Goal: Information Seeking & Learning: Understand process/instructions

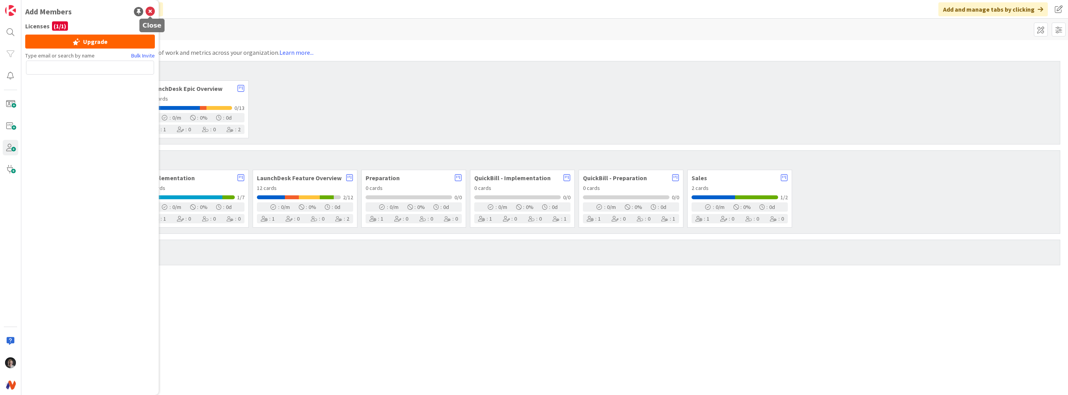
click at [154, 13] on icon at bounding box center [150, 11] width 9 height 9
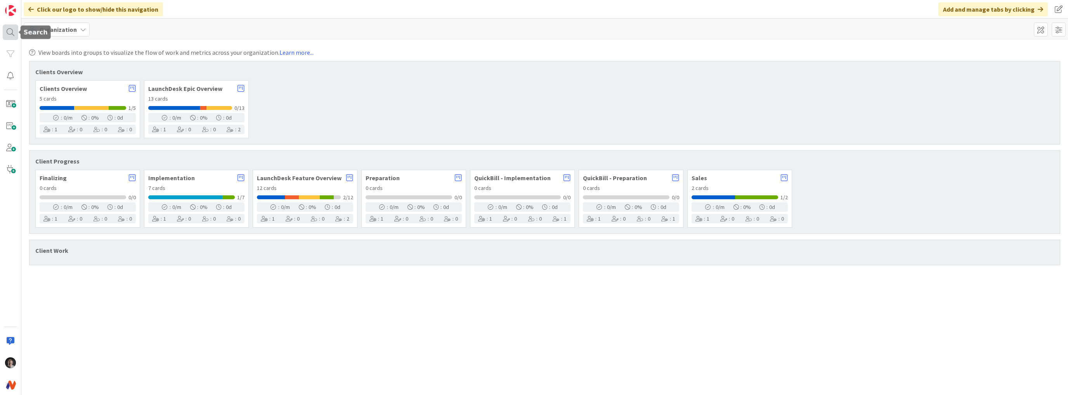
click at [11, 36] on div at bounding box center [11, 32] width 16 height 16
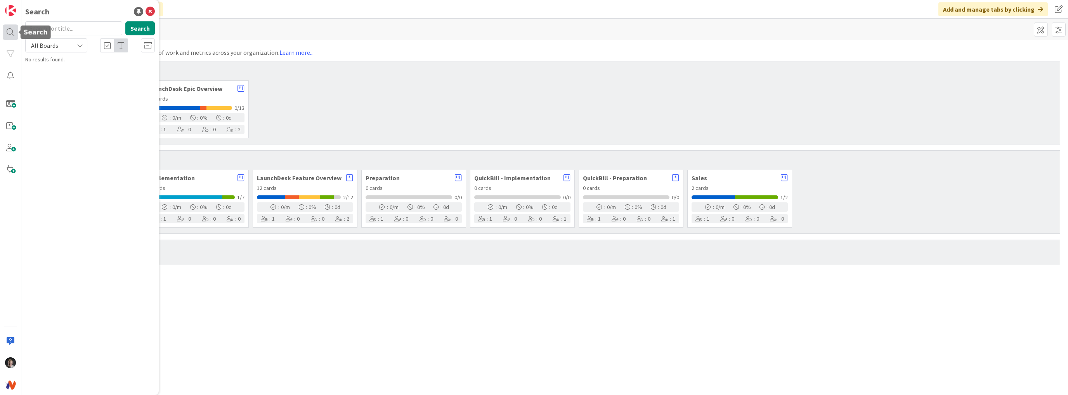
click at [11, 36] on div at bounding box center [11, 32] width 16 height 16
click at [11, 50] on div at bounding box center [11, 54] width 16 height 16
click at [12, 56] on div at bounding box center [11, 54] width 16 height 16
click at [155, 9] on icon at bounding box center [150, 11] width 9 height 9
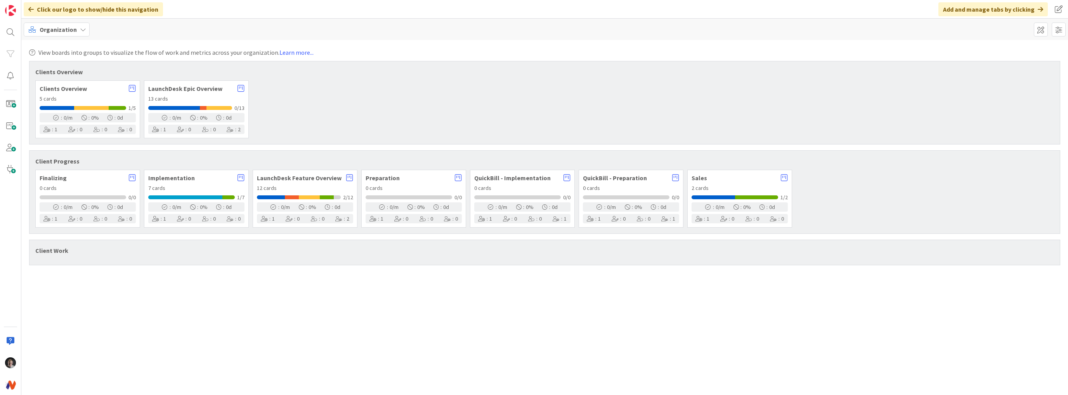
click at [82, 28] on icon at bounding box center [83, 29] width 6 height 6
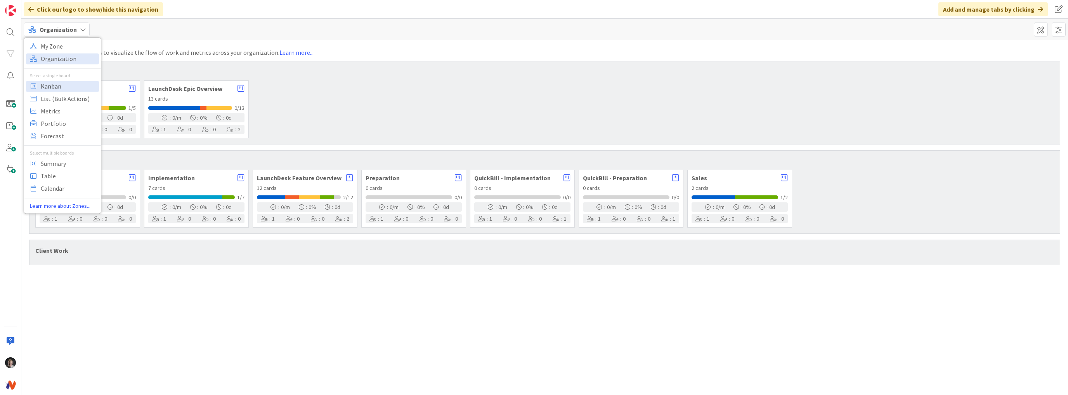
click at [66, 86] on span "Kanban" at bounding box center [69, 86] width 56 height 12
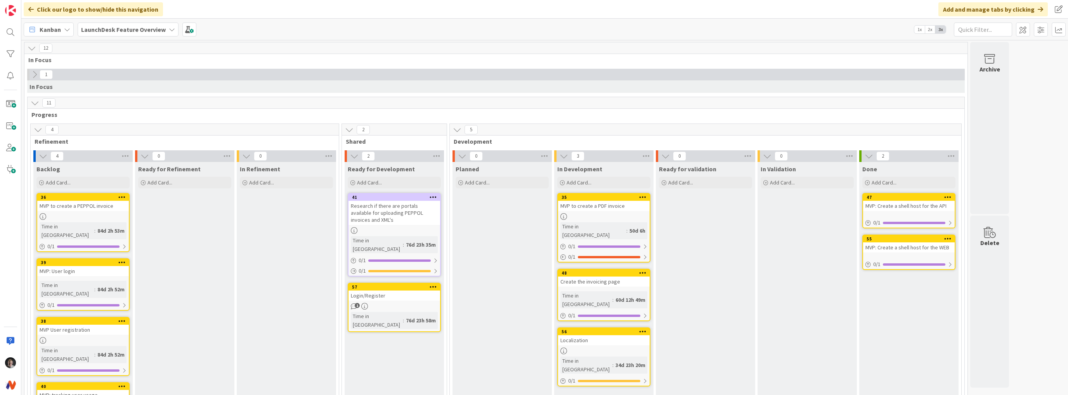
click at [169, 29] on icon at bounding box center [172, 29] width 6 height 6
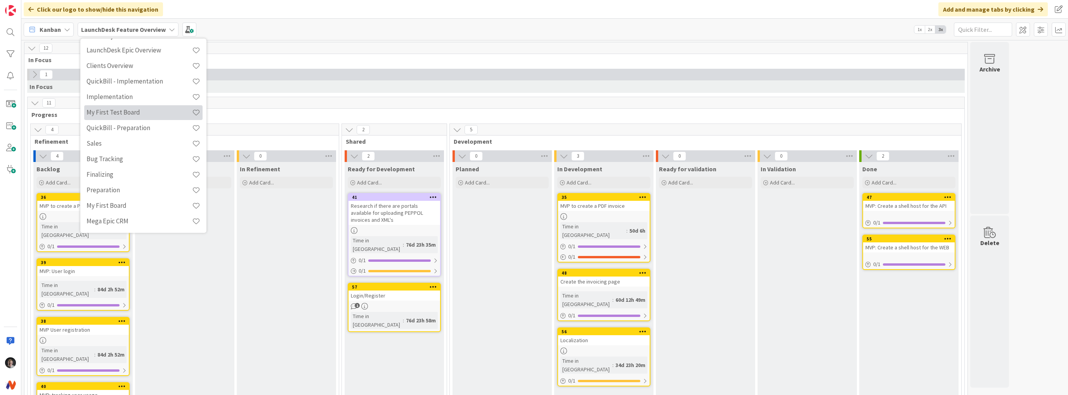
scroll to position [75, 0]
click at [307, 33] on div "Kanban LaunchDesk Feature Overview Last 24 Hours LaunchDesk Feature Overview Ov…" at bounding box center [544, 29] width 1047 height 21
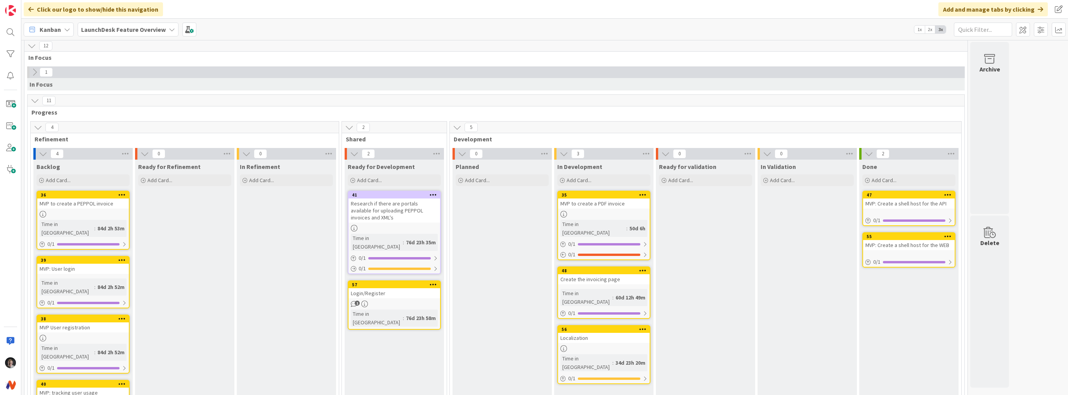
scroll to position [0, 0]
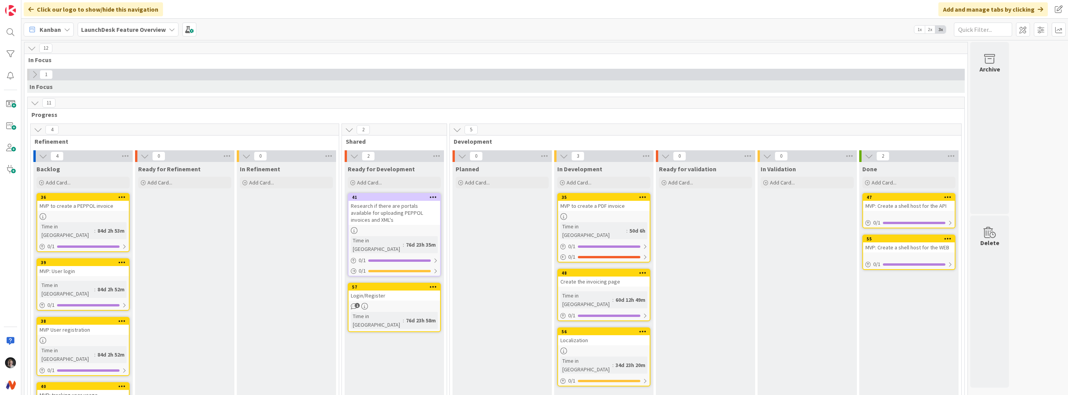
click at [383, 206] on div "Research if there are portals available for uploading PEPPOL invoices and XML's" at bounding box center [395, 213] width 92 height 24
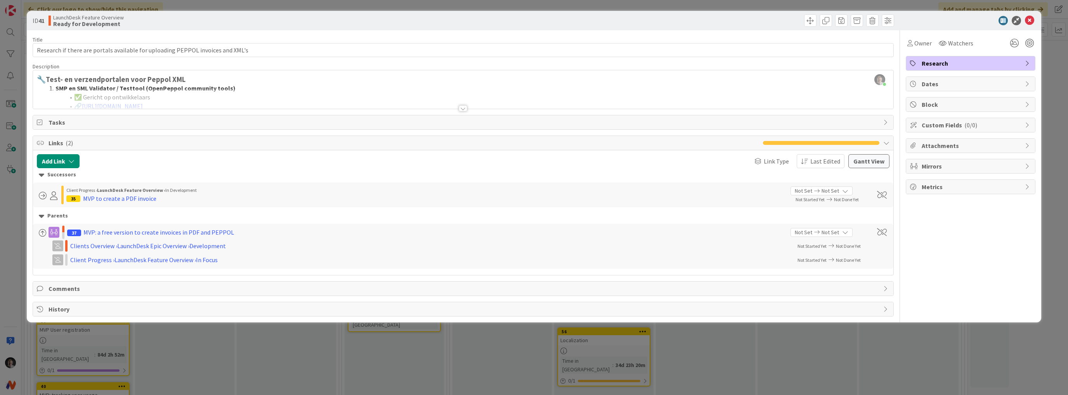
click at [463, 109] on div at bounding box center [463, 108] width 9 height 6
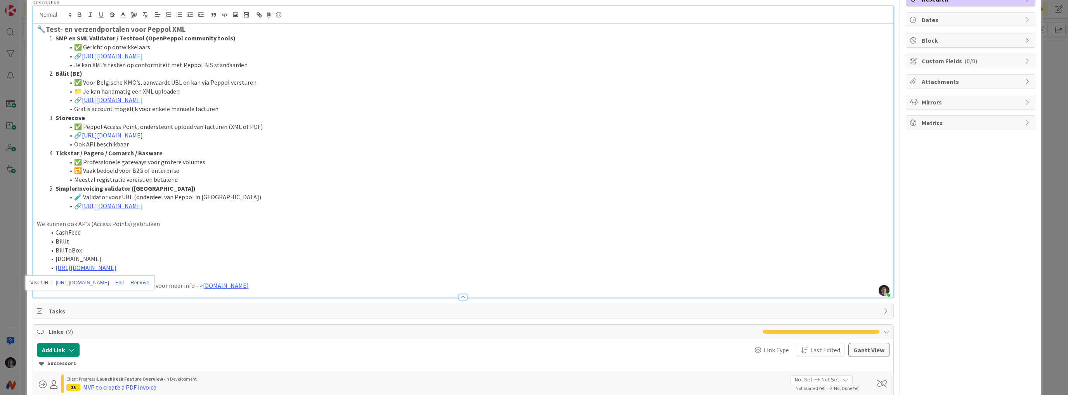
scroll to position [62, 0]
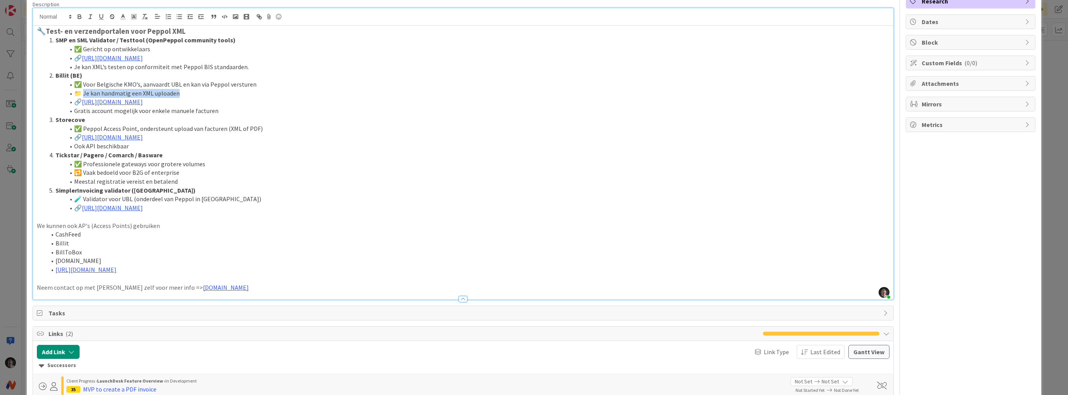
drag, startPoint x: 83, startPoint y: 92, endPoint x: 196, endPoint y: 94, distance: 112.2
click at [196, 94] on li "📁 Je kan handmatig een XML uploaden" at bounding box center [468, 93] width 844 height 9
